Goal: Find specific page/section: Find specific page/section

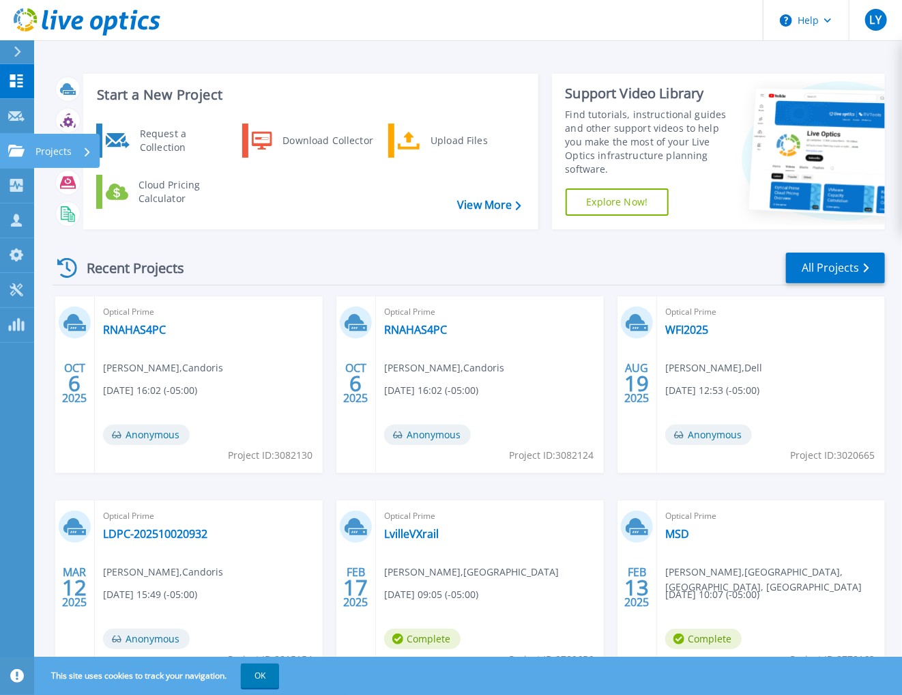
click at [1, 163] on link "Projects Projects" at bounding box center [17, 151] width 34 height 35
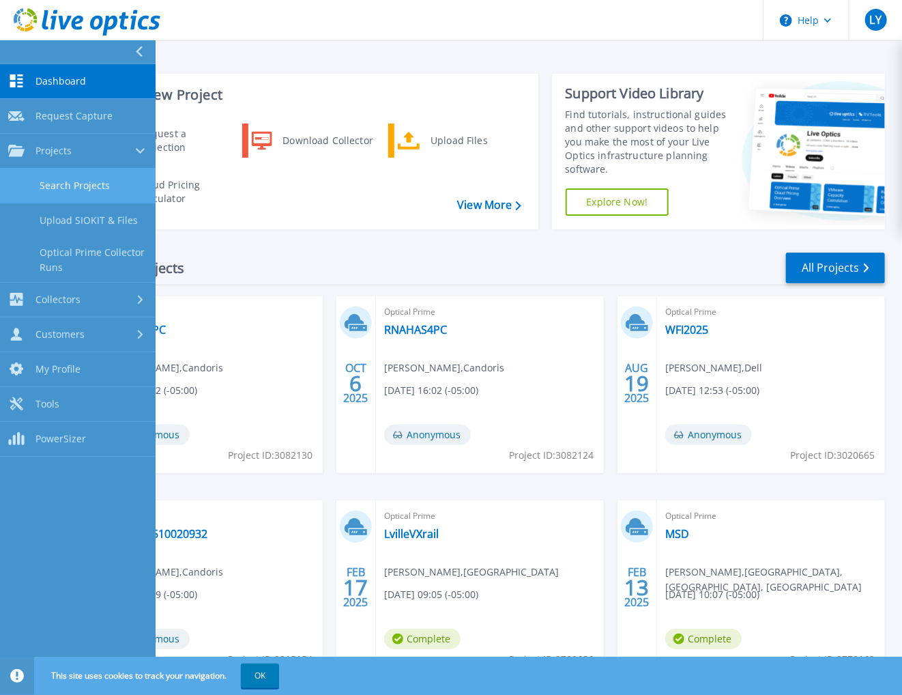
click at [94, 186] on link "Search Projects" at bounding box center [78, 186] width 156 height 35
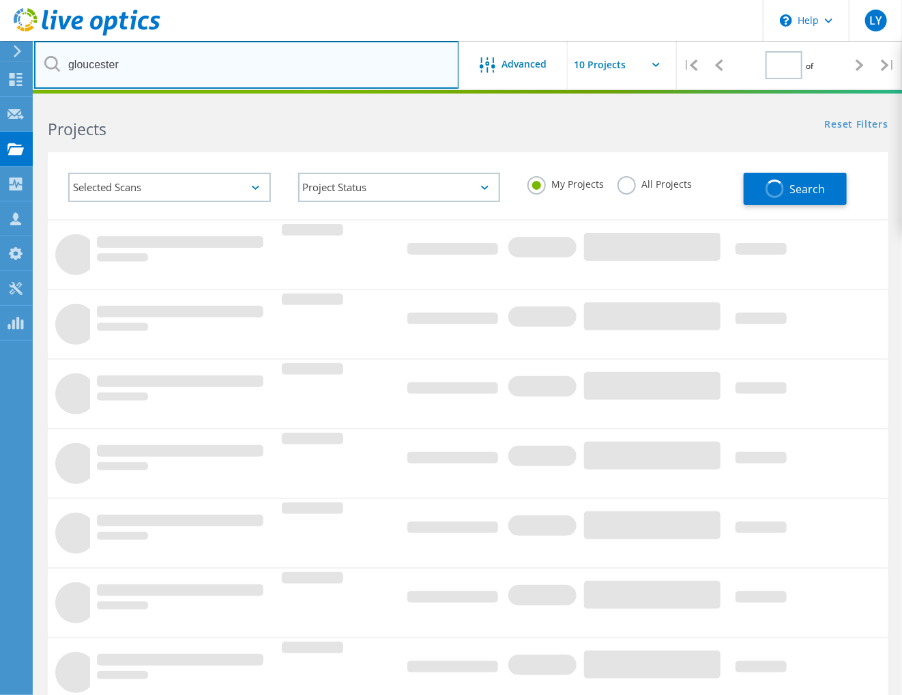
click at [149, 71] on input "gloucester" at bounding box center [246, 65] width 425 height 48
type input "1"
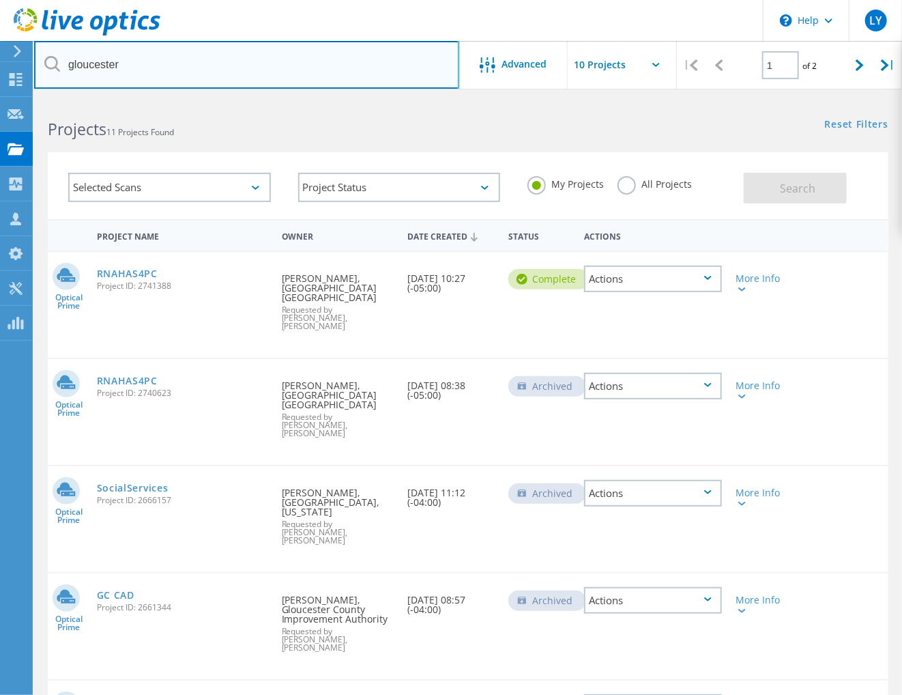
drag, startPoint x: 149, startPoint y: 71, endPoint x: 51, endPoint y: 80, distance: 98.0
click at [51, 81] on input "gloucester" at bounding box center [246, 65] width 425 height 48
type input "m"
type input "milford"
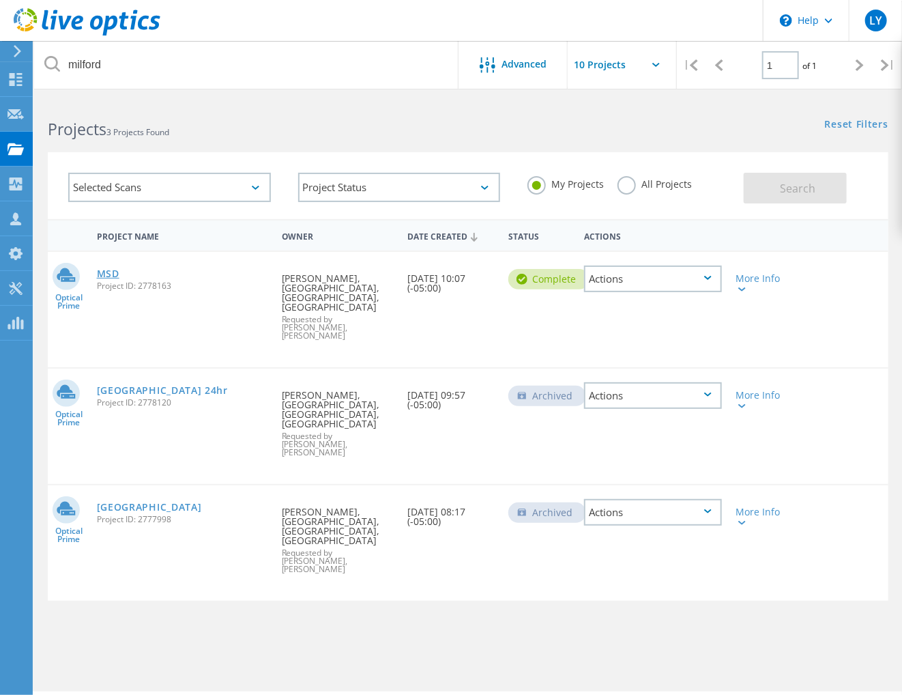
click at [106, 270] on link "MSD" at bounding box center [108, 274] width 23 height 10
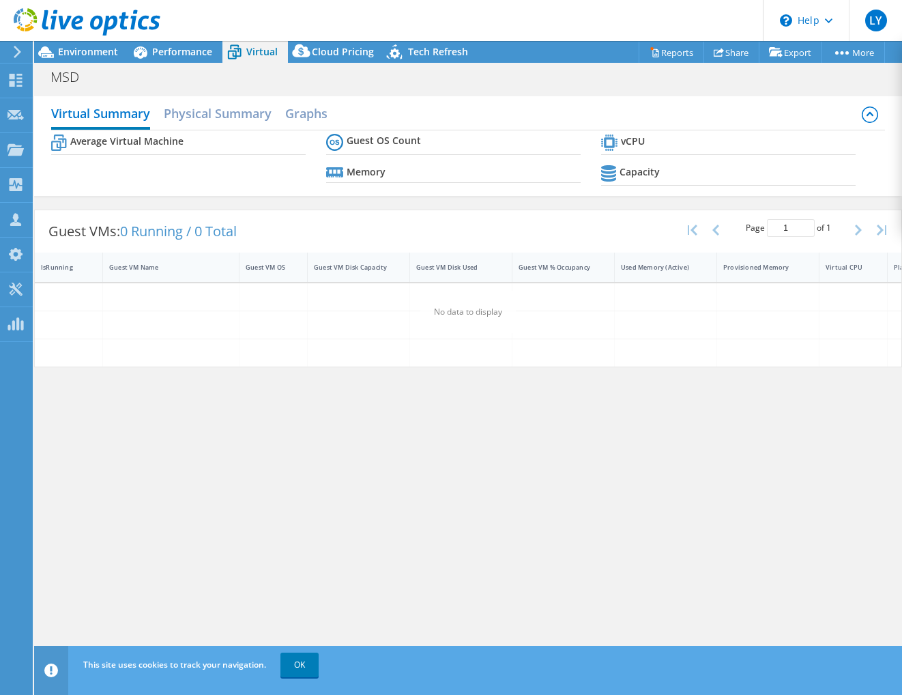
select select "USD"
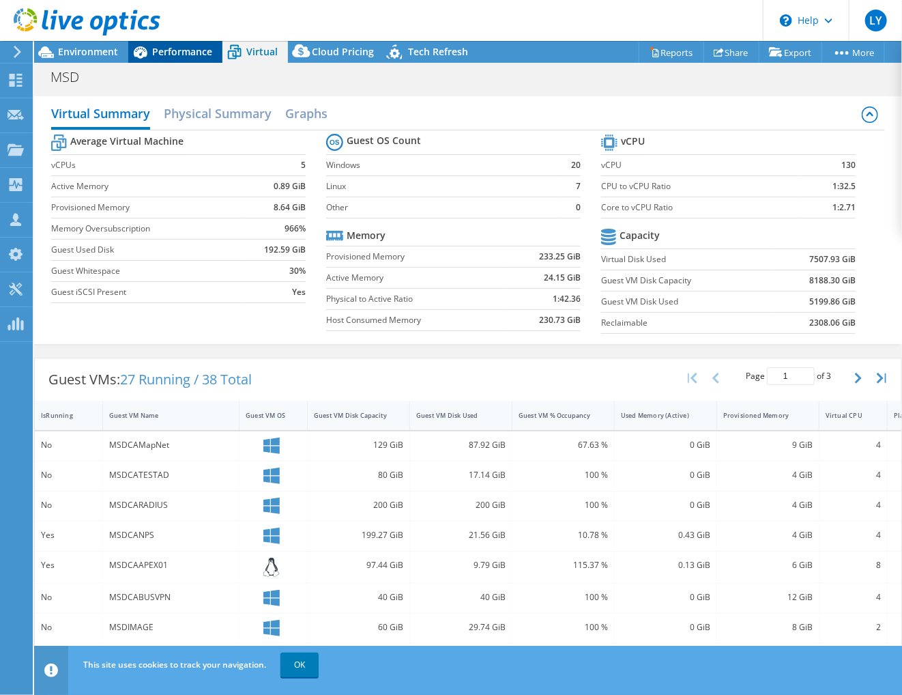
click at [162, 53] on span "Performance" at bounding box center [182, 51] width 60 height 13
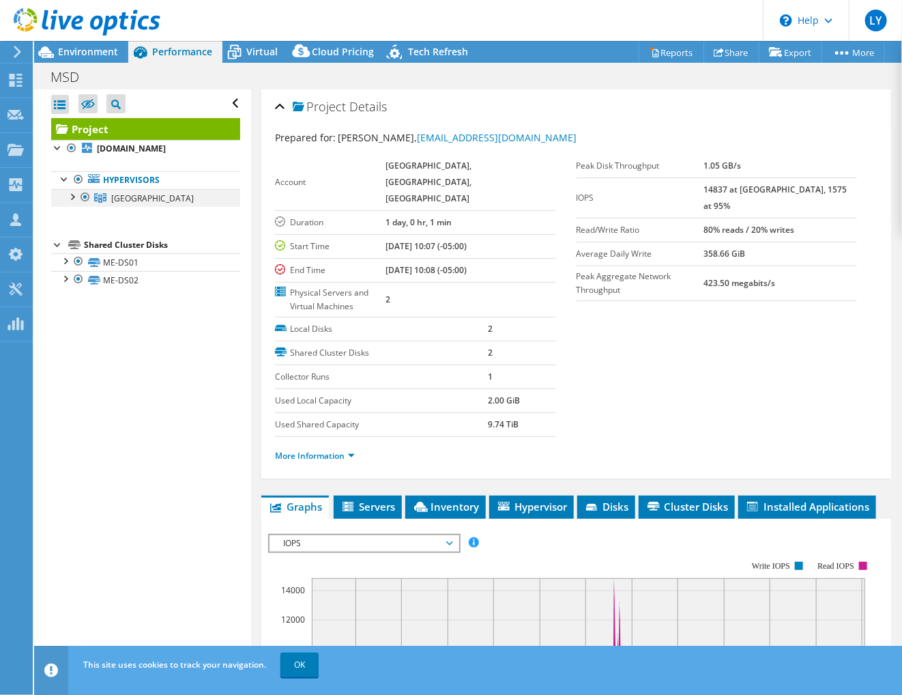
click at [72, 193] on div at bounding box center [72, 196] width 14 height 14
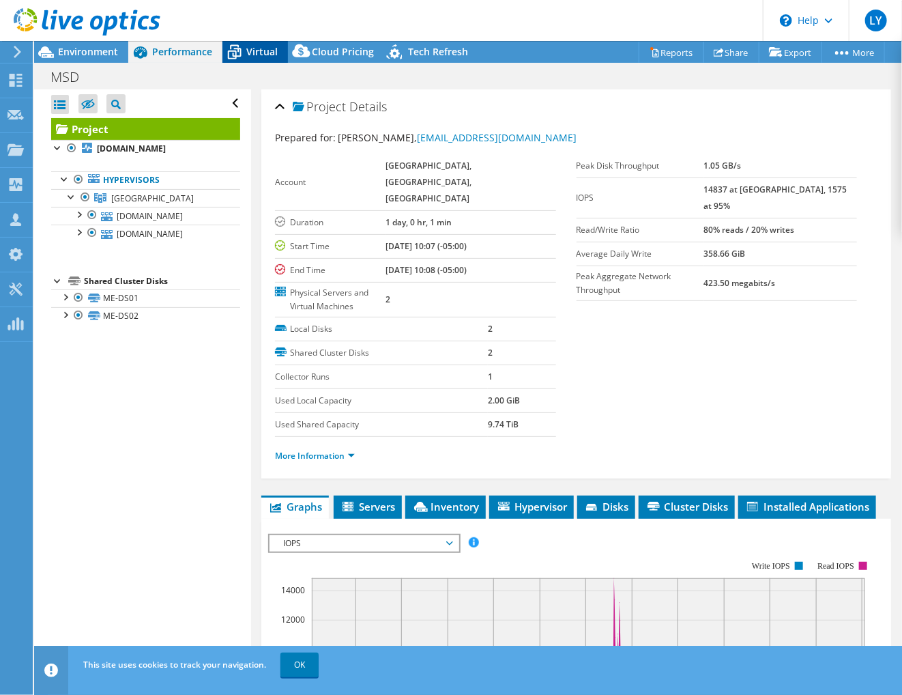
click at [248, 53] on span "Virtual" at bounding box center [261, 51] width 31 height 13
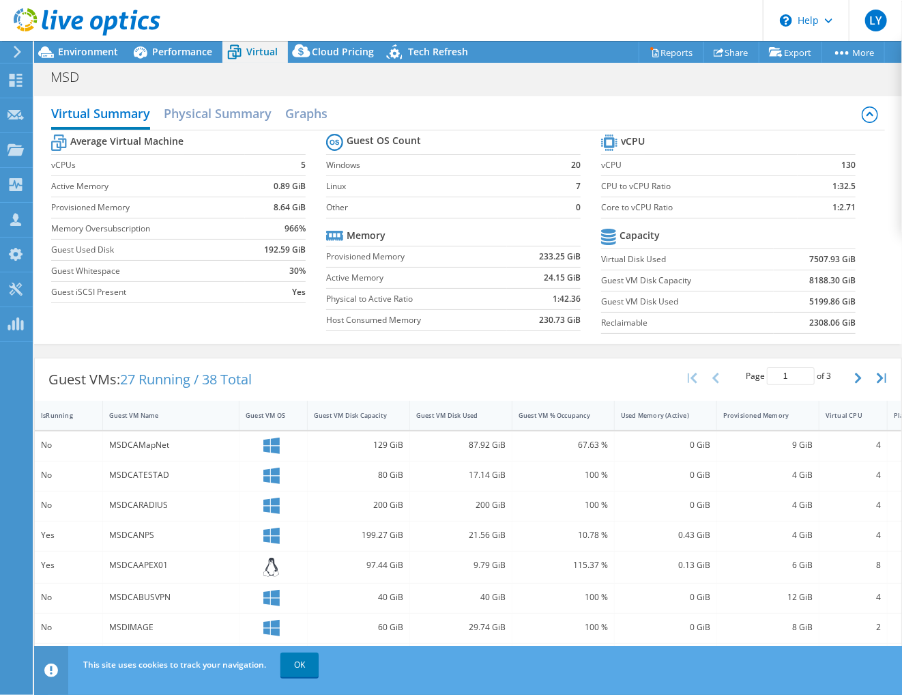
click at [78, 45] on div at bounding box center [80, 23] width 160 height 46
click at [86, 52] on span "Environment" at bounding box center [88, 51] width 60 height 13
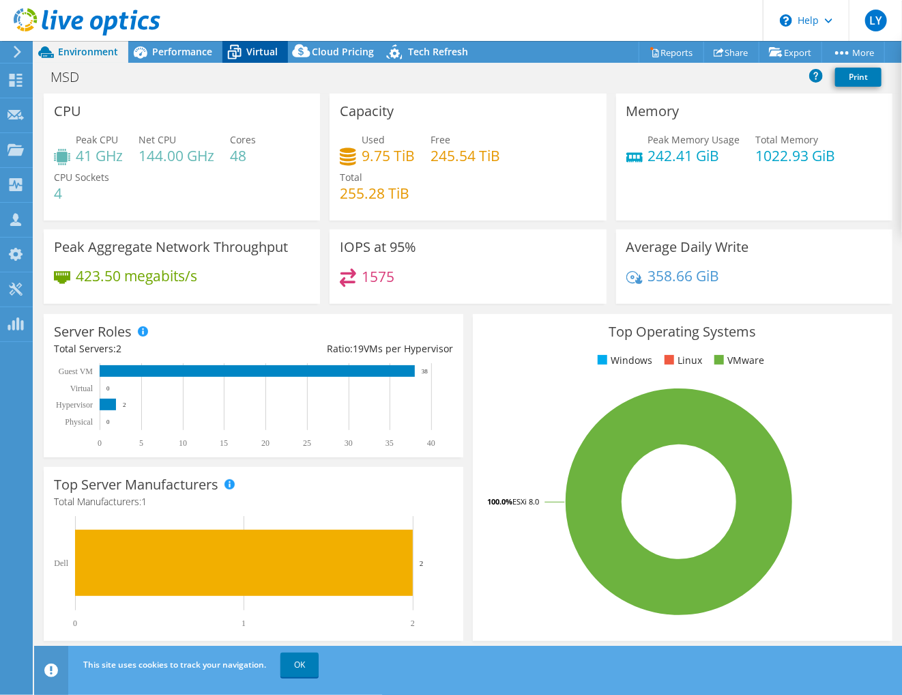
click at [253, 56] on span "Virtual" at bounding box center [261, 51] width 31 height 13
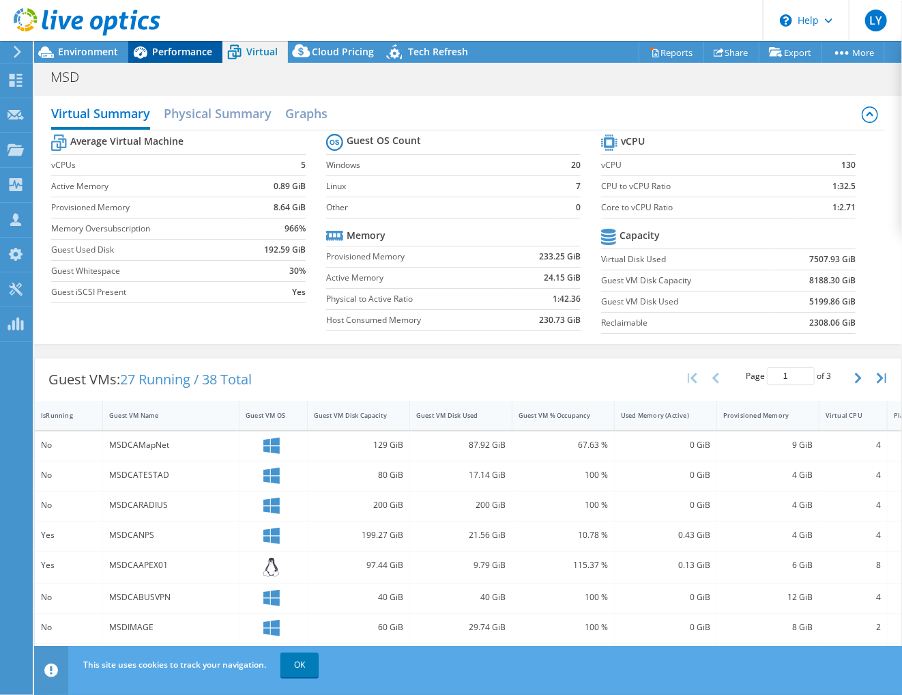
click at [169, 54] on span "Performance" at bounding box center [182, 51] width 60 height 13
